Goal: Check status: Check status

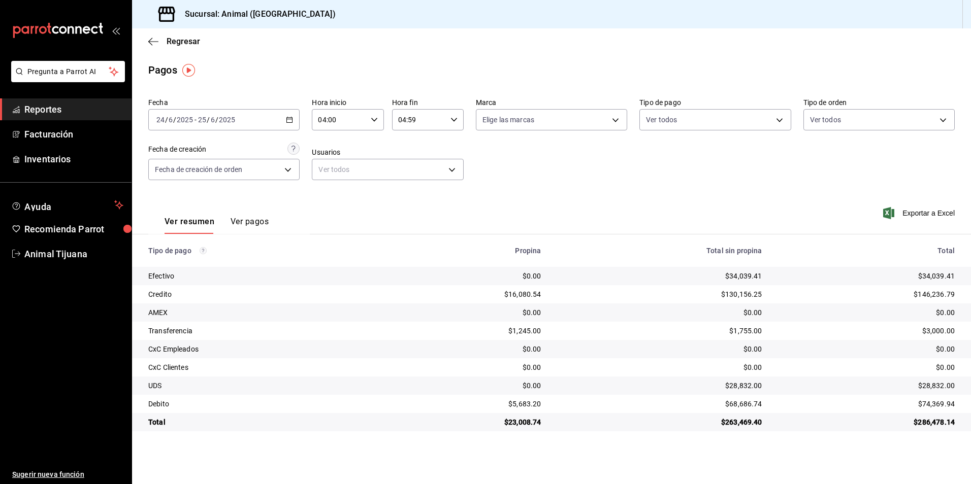
click at [287, 118] on \(Stroke\) "button" at bounding box center [289, 120] width 6 height 6
click at [214, 153] on span "Hoy" at bounding box center [196, 150] width 79 height 11
type input "00:00"
type input "23:59"
click at [362, 120] on input "00:00" at bounding box center [339, 120] width 54 height 20
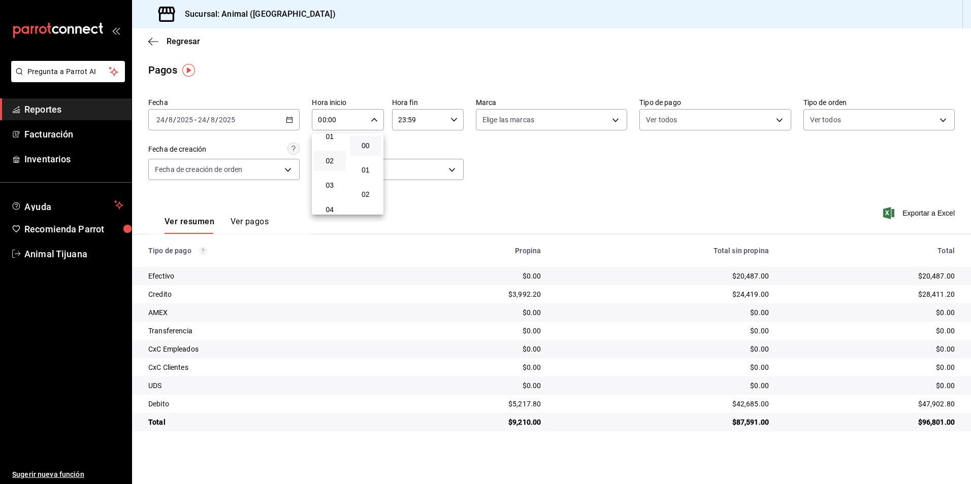
scroll to position [51, 0]
click at [332, 187] on button "04" at bounding box center [330, 192] width 32 height 20
type input "04:00"
click at [657, 163] on div at bounding box center [485, 242] width 971 height 484
click at [653, 113] on body "Pregunta a Parrot AI Reportes Facturación Inventarios Ayuda Recomienda Parrot A…" at bounding box center [485, 242] width 971 height 484
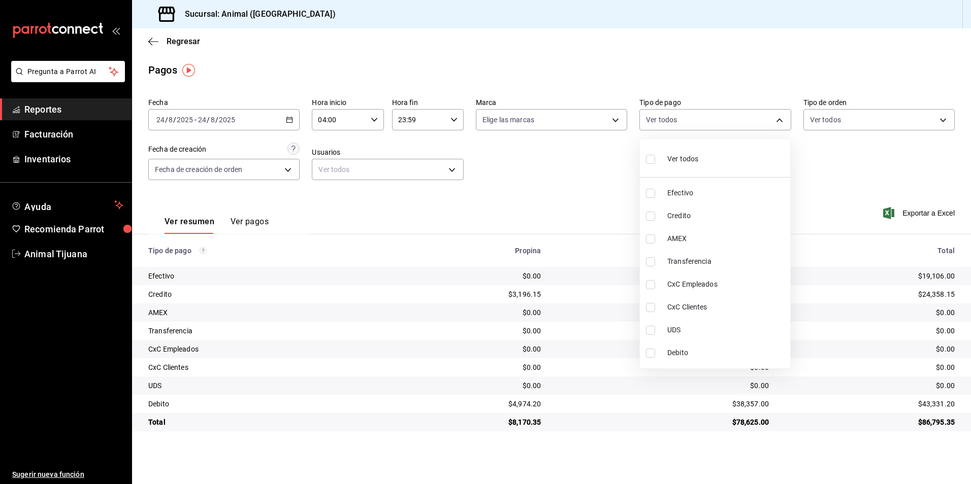
click at [679, 208] on li "Credito" at bounding box center [715, 216] width 150 height 23
type input "235ce608-f464-428a-9a71-314f665367d1"
checkbox input "true"
click at [710, 352] on span "Debito" at bounding box center [726, 353] width 119 height 11
type input "235ce608-f464-428a-9a71-314f665367d1,c7b29183-a811-4137-9cfa-21a61cd2bc4a"
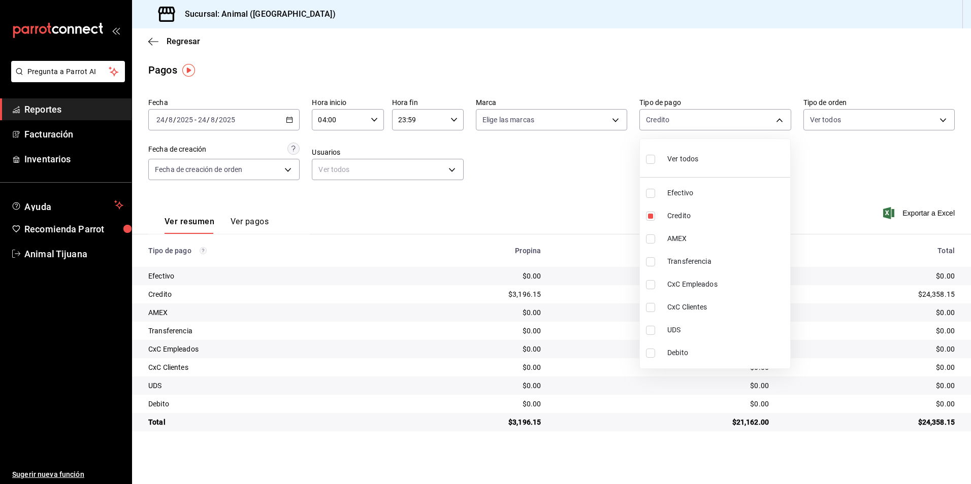
checkbox input "true"
click at [692, 439] on div at bounding box center [485, 242] width 971 height 484
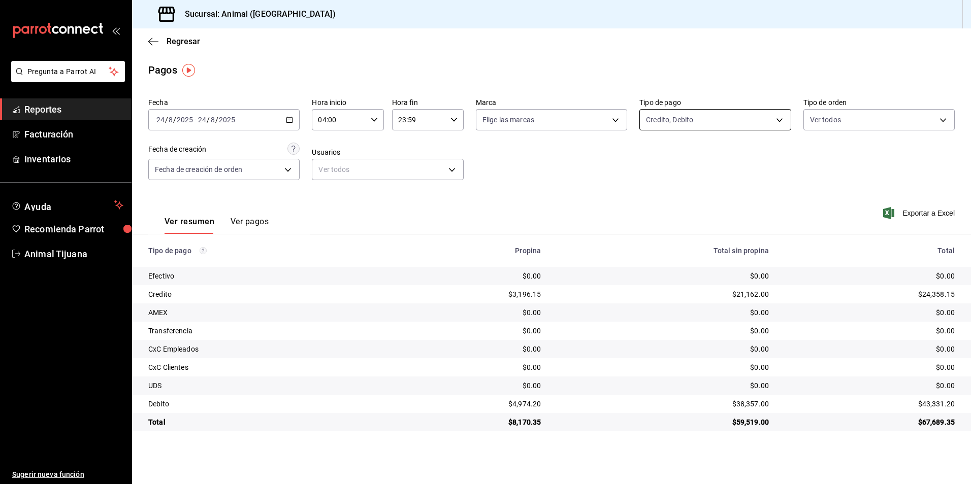
click at [690, 110] on body "Pregunta a Parrot AI Reportes Facturación Inventarios Ayuda Recomienda Parrot A…" at bounding box center [485, 242] width 971 height 484
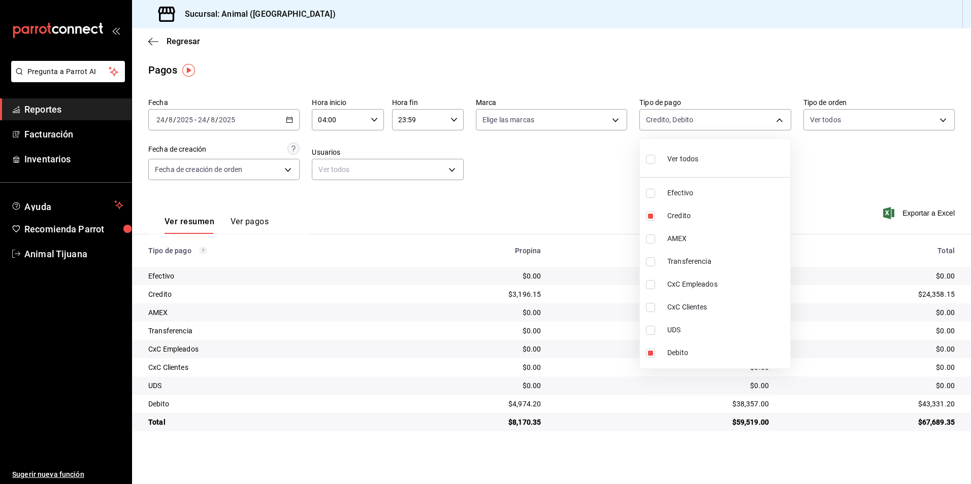
click at [670, 155] on span "Ver todos" at bounding box center [682, 159] width 31 height 11
type input "b84c62b8-b02c-4970-ab2e-e166616419f2,235ce608-f464-428a-9a71-314f665367d1,53567…"
checkbox input "true"
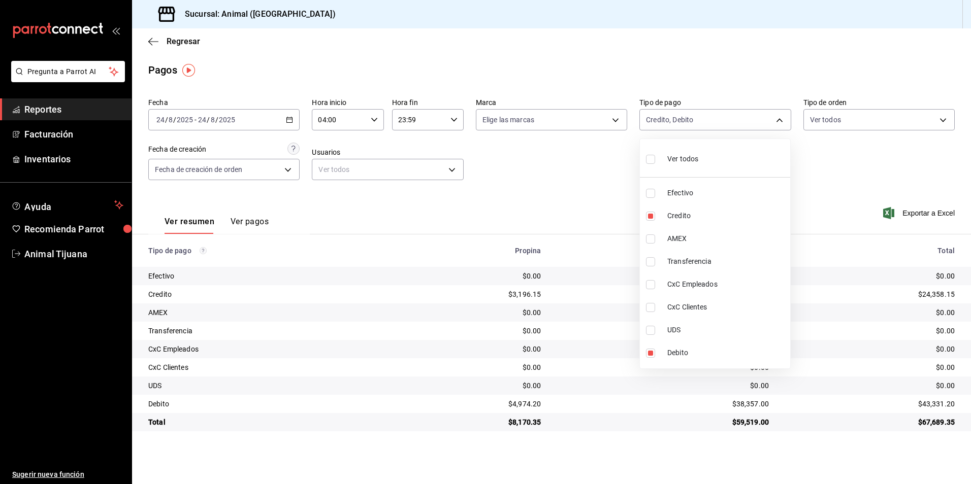
checkbox input "true"
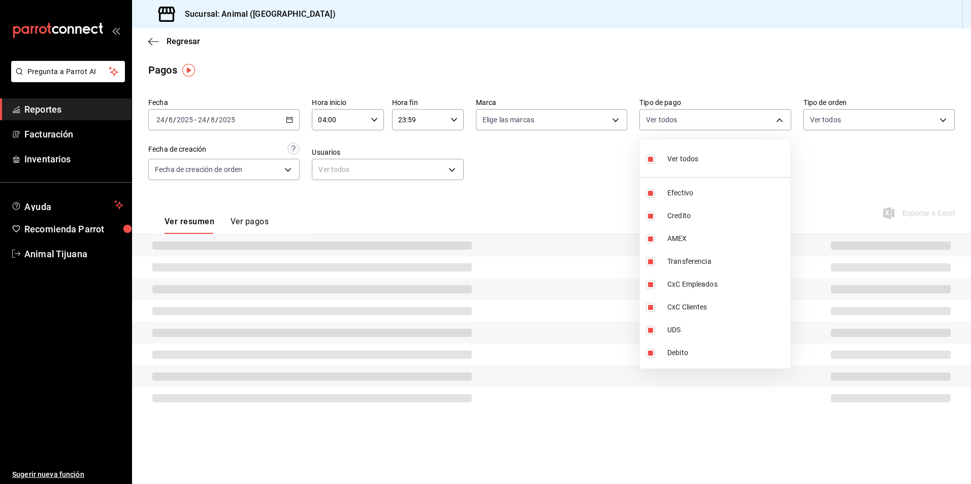
click at [562, 201] on div at bounding box center [485, 242] width 971 height 484
